Goal: Navigation & Orientation: Find specific page/section

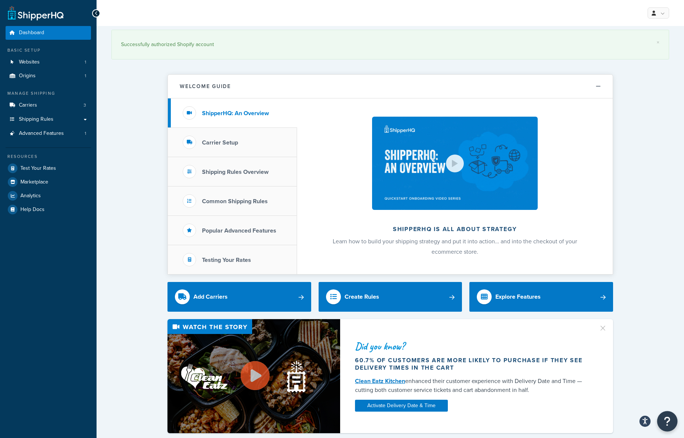
click at [676, 419] on button "Open Resource Center" at bounding box center [667, 421] width 20 height 20
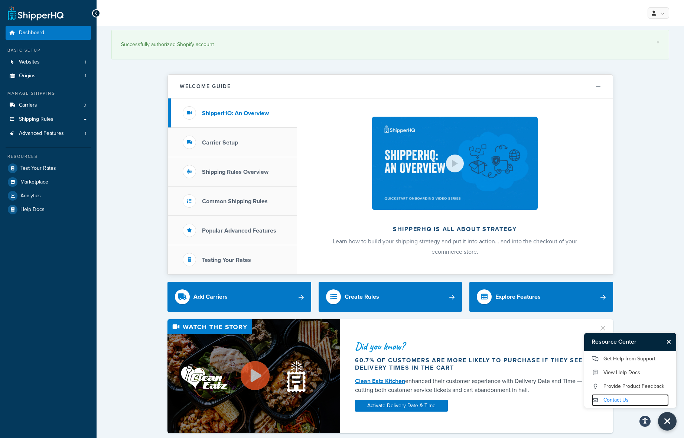
click at [620, 399] on link "Contact Us" at bounding box center [629, 400] width 77 height 12
click at [51, 205] on link "Help Docs" at bounding box center [48, 209] width 85 height 13
click at [43, 112] on link "Carriers 3" at bounding box center [48, 105] width 85 height 14
click at [47, 117] on span "Shipping Rules" at bounding box center [36, 119] width 35 height 6
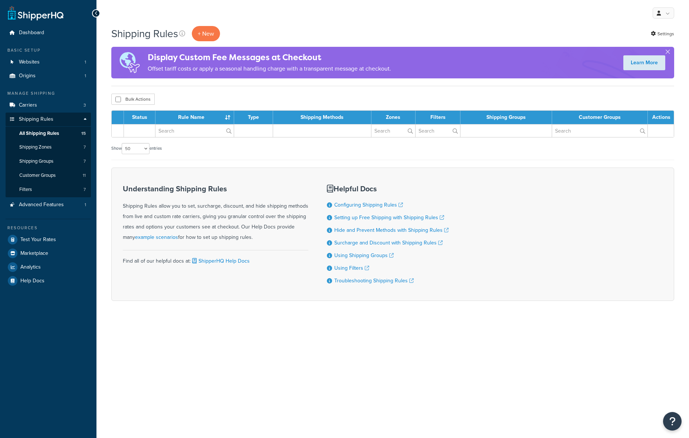
select select "50"
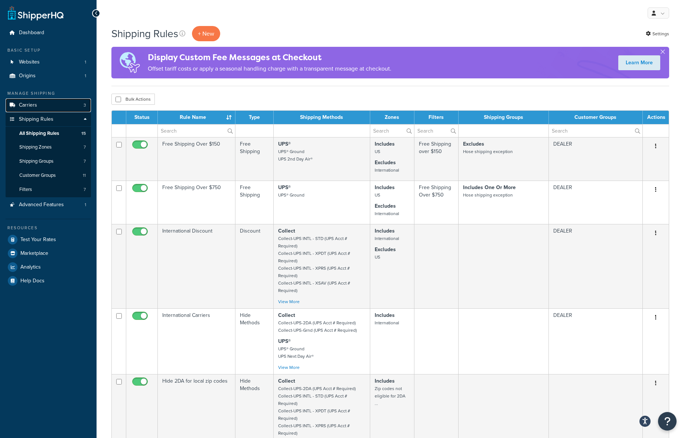
click at [33, 105] on span "Carriers" at bounding box center [28, 105] width 18 height 6
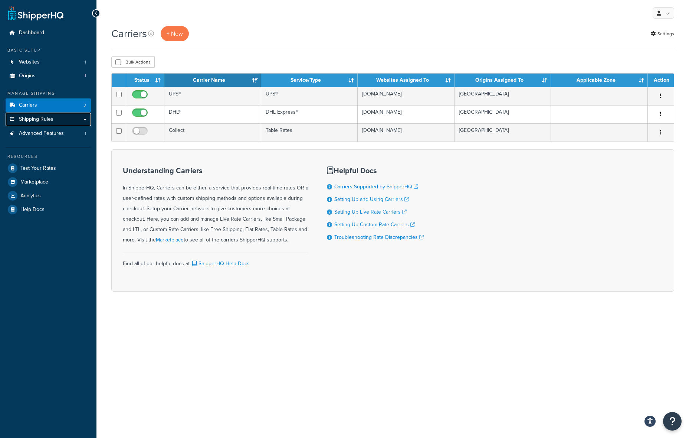
click at [45, 116] on span "Shipping Rules" at bounding box center [36, 119] width 35 height 6
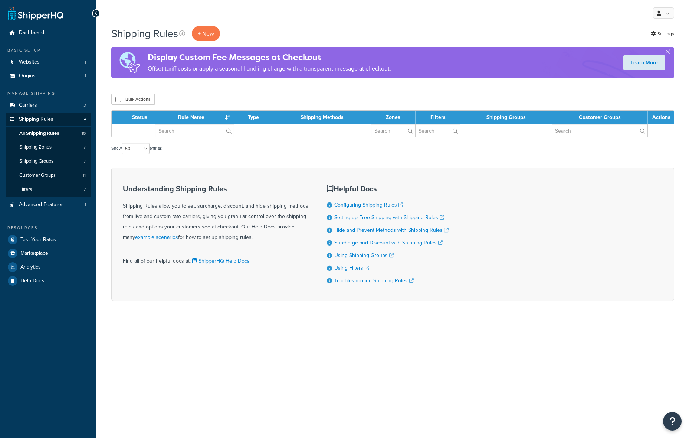
select select "50"
